Goal: Task Accomplishment & Management: Use online tool/utility

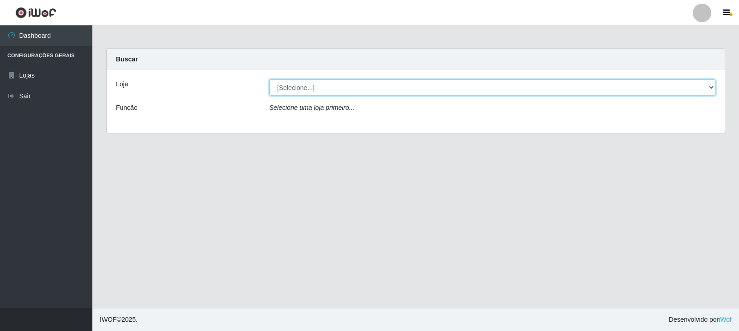
click at [477, 87] on select "[Selecione...] Rede Compras Supermercados - LOJA 3" at bounding box center [492, 87] width 446 height 16
select select "162"
click at [269, 79] on select "[Selecione...] Rede Compras Supermercados - LOJA 3" at bounding box center [492, 87] width 446 height 16
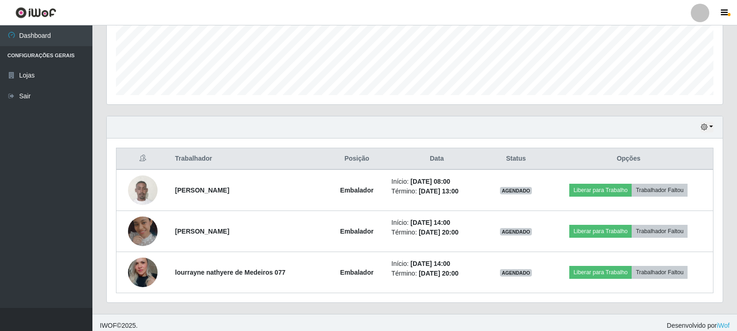
scroll to position [241, 0]
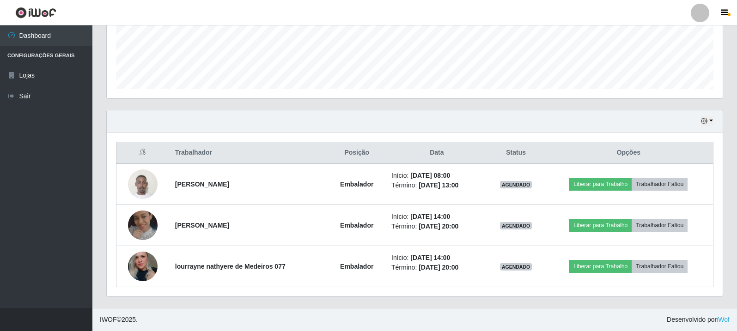
click at [339, 132] on div "Hoje 1 dia 3 dias 1 Semana Não encerrados" at bounding box center [415, 121] width 616 height 22
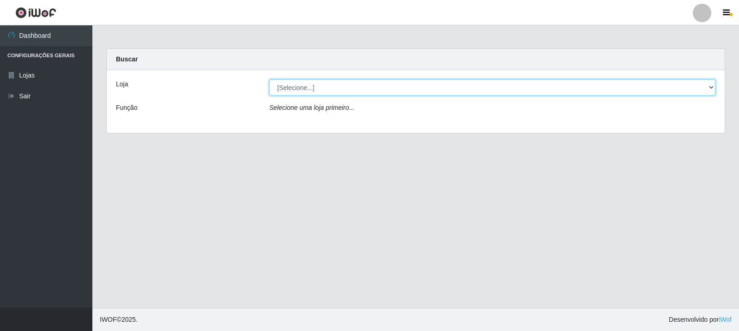
click at [411, 91] on select "[Selecione...] Rede Compras Supermercados - LOJA 3" at bounding box center [492, 87] width 446 height 16
select select "162"
click at [269, 79] on select "[Selecione...] Rede Compras Supermercados - LOJA 3" at bounding box center [492, 87] width 446 height 16
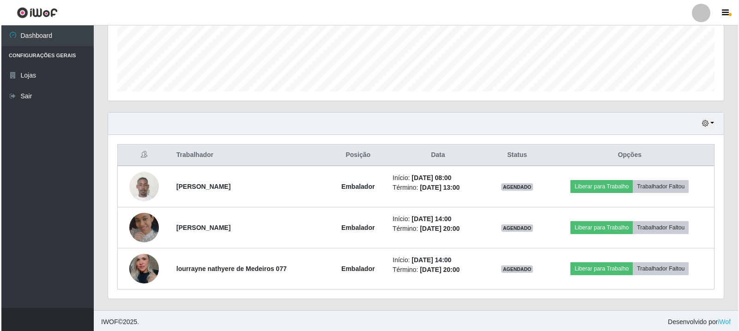
scroll to position [241, 0]
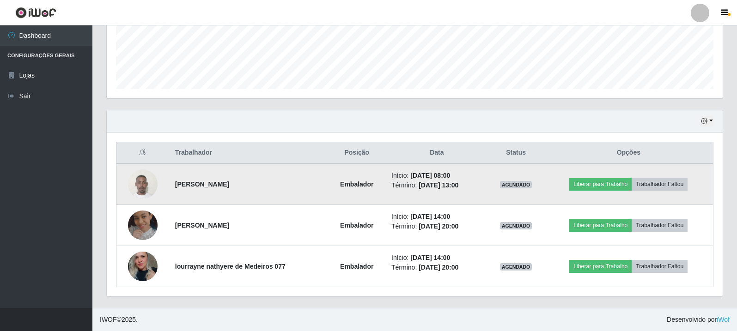
click at [142, 183] on img at bounding box center [143, 183] width 30 height 39
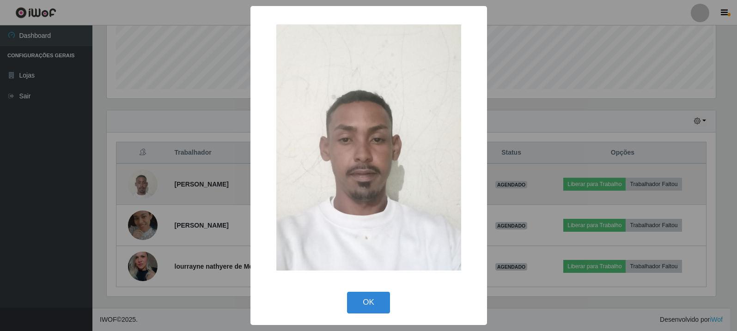
scroll to position [192, 611]
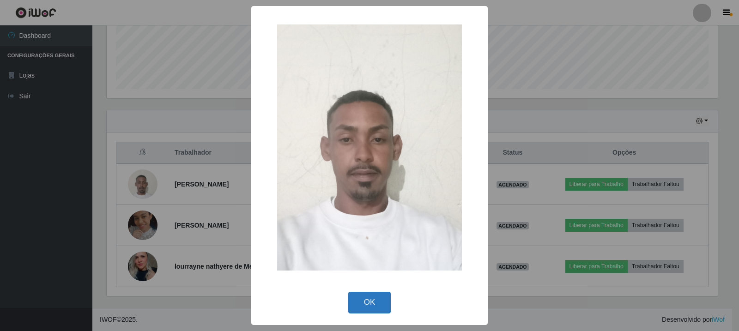
click at [357, 303] on button "OK" at bounding box center [369, 303] width 43 height 22
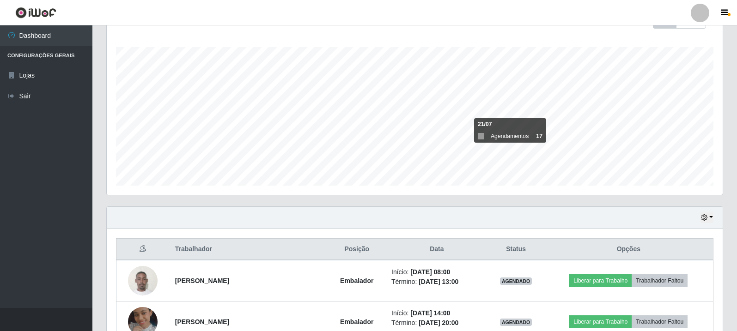
scroll to position [241, 0]
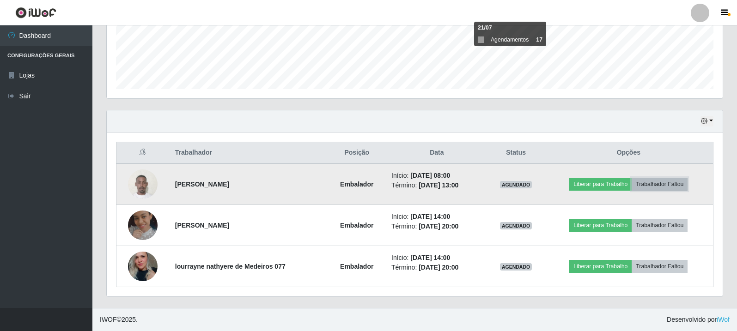
click at [667, 183] on button "Trabalhador Faltou" at bounding box center [659, 184] width 56 height 13
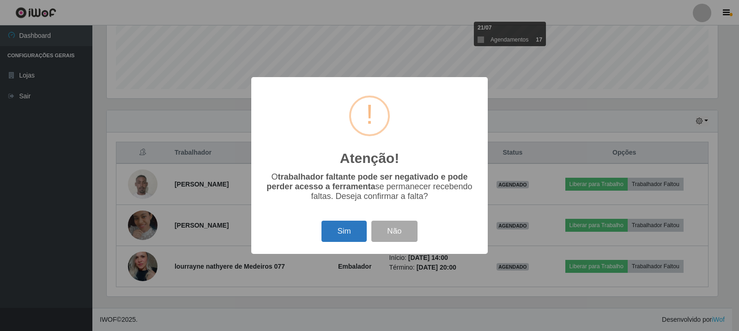
click at [341, 234] on button "Sim" at bounding box center [343, 232] width 45 height 22
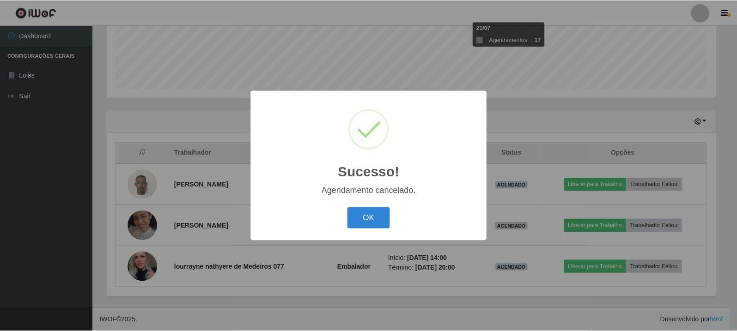
scroll to position [200, 0]
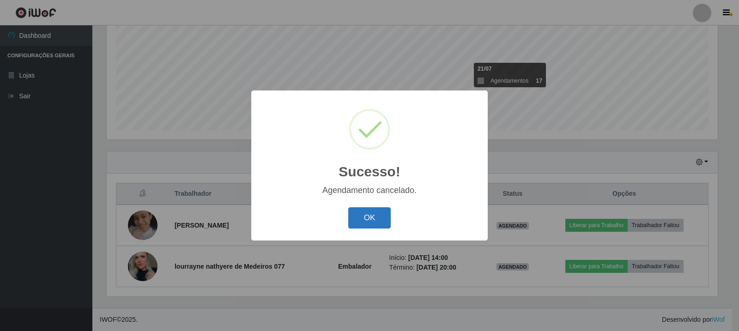
click at [375, 222] on button "OK" at bounding box center [369, 218] width 43 height 22
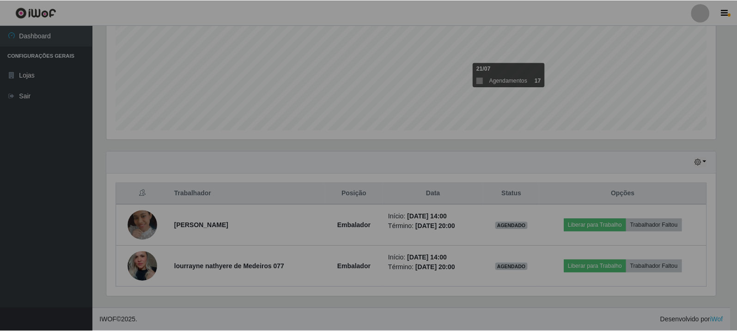
scroll to position [192, 616]
